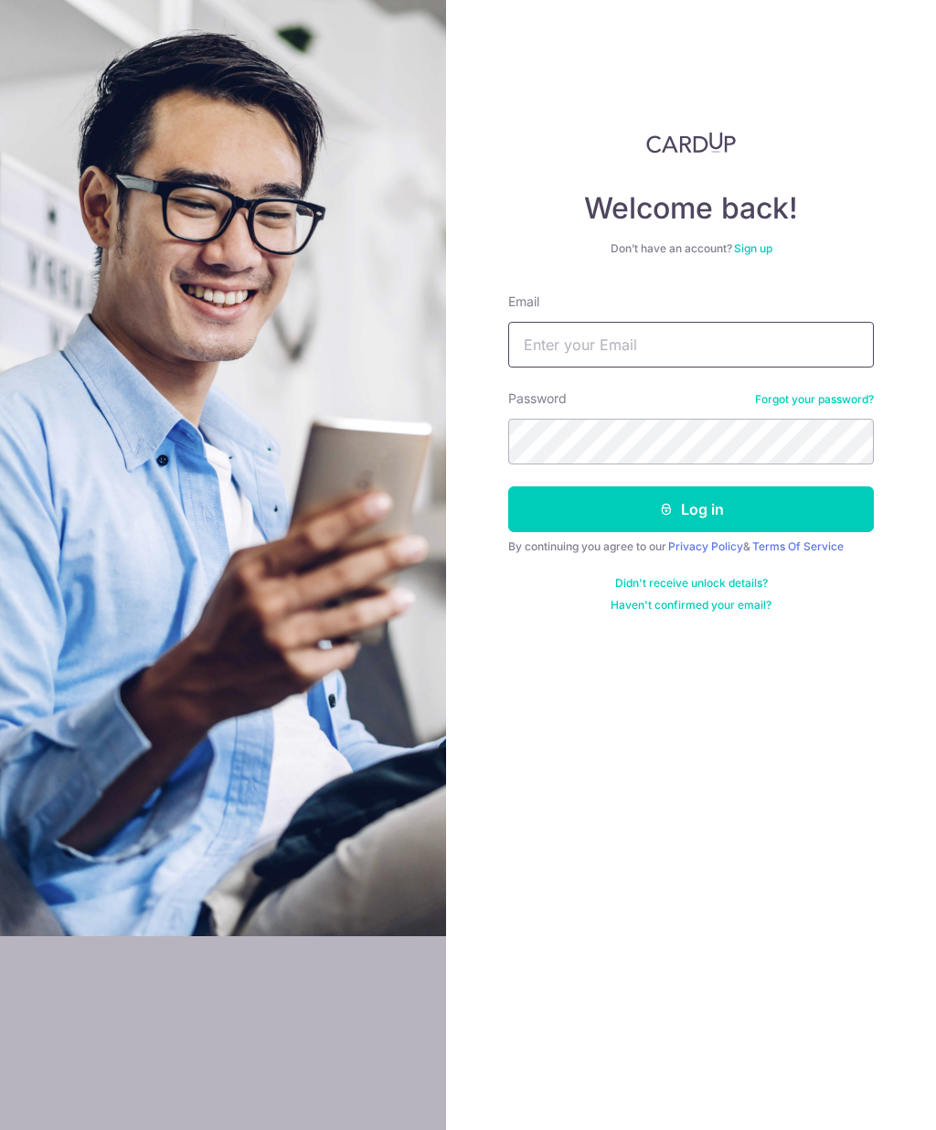
type input "LLxyWVyuSrHdqfrz6D1z"
click at [691, 509] on button "Log in" at bounding box center [691, 510] width 366 height 46
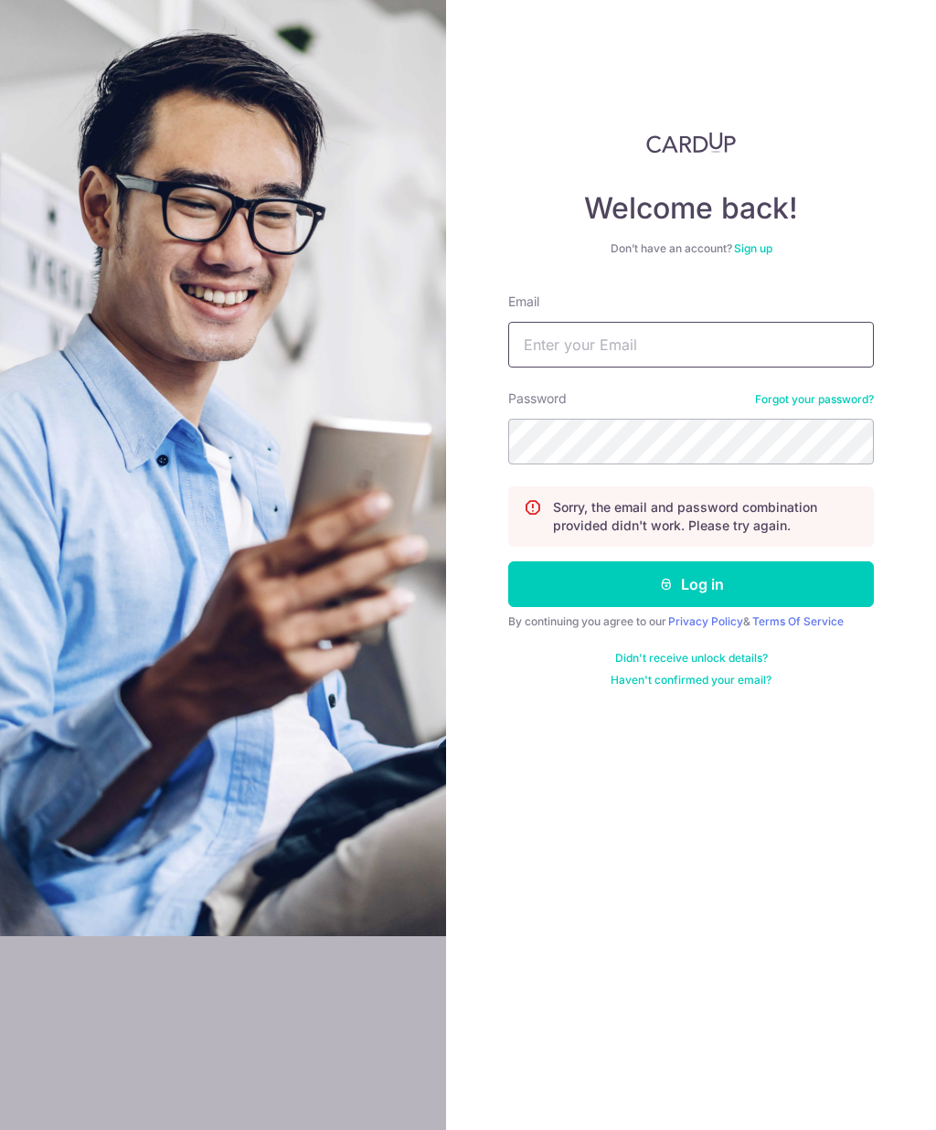
type input "abheshek.kothary@gmail.com"
